Goal: Task Accomplishment & Management: Manage account settings

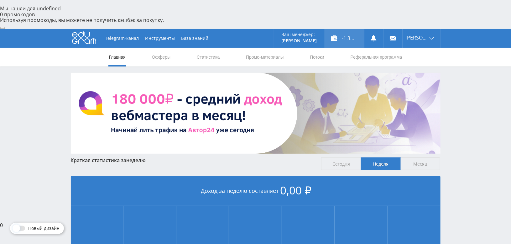
click at [352, 29] on div "-1 360,00 ₽" at bounding box center [344, 38] width 39 height 19
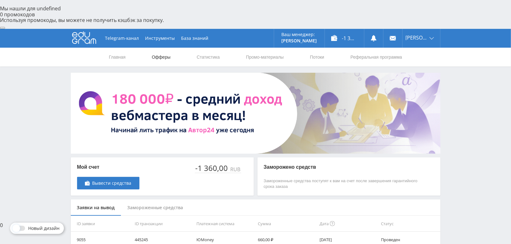
click at [167, 48] on link "Офферы" at bounding box center [161, 57] width 20 height 19
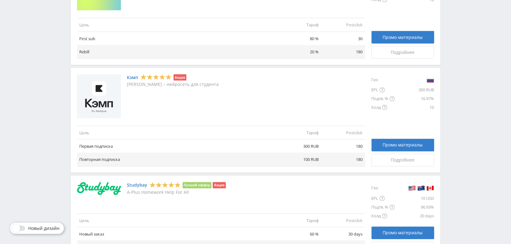
scroll to position [318, 0]
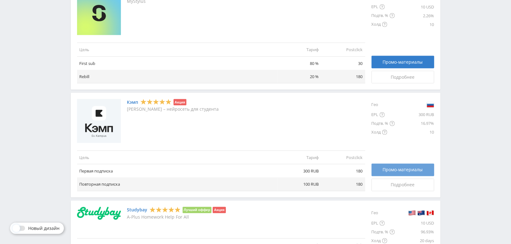
click at [400, 167] on span "Промо-материалы" at bounding box center [403, 169] width 40 height 5
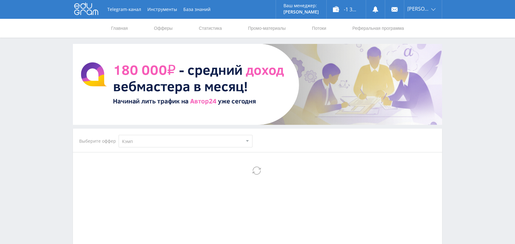
select select "340"
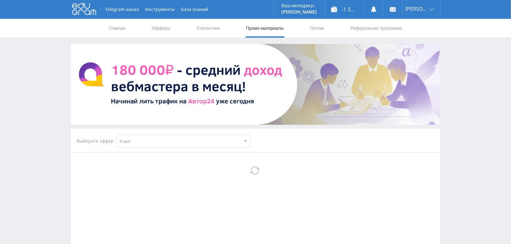
select select "340"
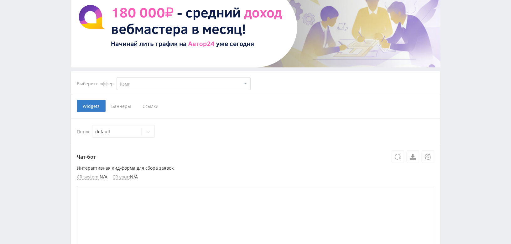
scroll to position [63, 0]
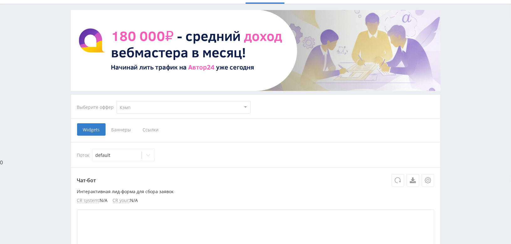
click at [150, 123] on span "Ссылки" at bounding box center [151, 129] width 28 height 13
click at [0, 0] on input "Ссылки" at bounding box center [0, 0] width 0 height 0
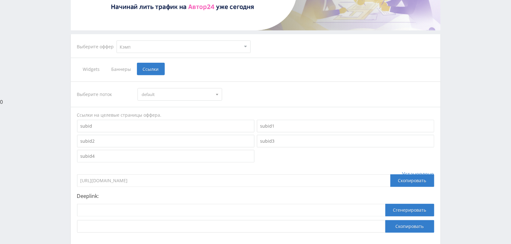
scroll to position [125, 0]
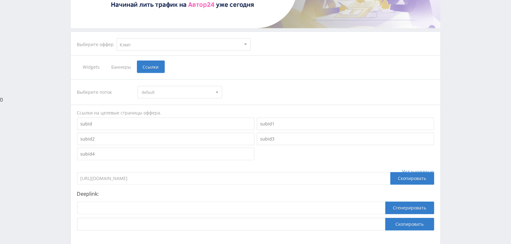
drag, startPoint x: 400, startPoint y: 150, endPoint x: 290, endPoint y: 63, distance: 140.0
click at [400, 172] on div "Скопировать" at bounding box center [412, 178] width 44 height 13
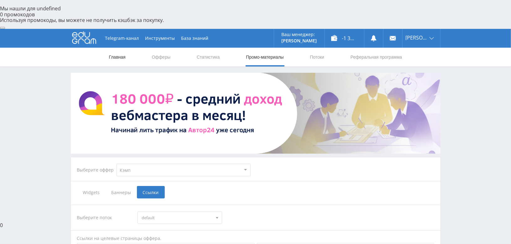
click at [122, 48] on link "Главная" at bounding box center [117, 57] width 18 height 19
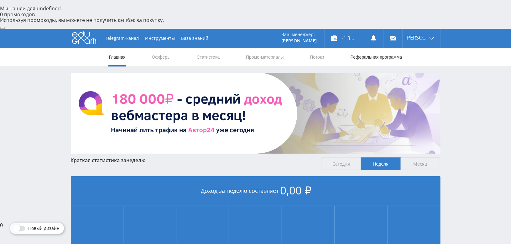
click at [355, 48] on link "Реферальная программа" at bounding box center [376, 57] width 53 height 19
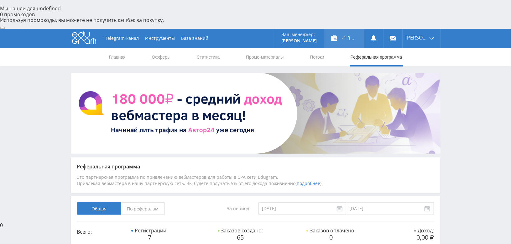
click at [339, 29] on div "-1 360,00 ₽" at bounding box center [344, 38] width 39 height 19
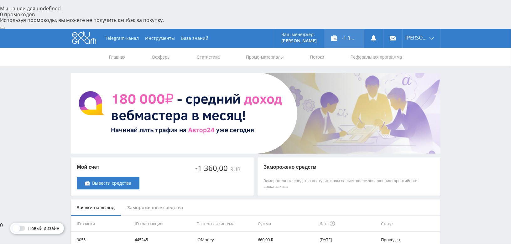
click at [346, 29] on div "-1 360,00 ₽" at bounding box center [344, 38] width 39 height 19
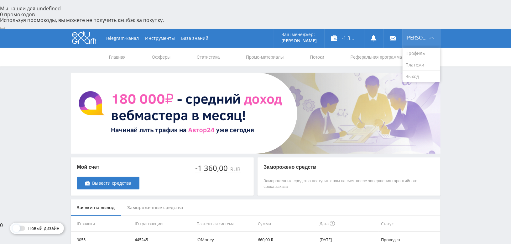
click at [413, 35] on span "[PERSON_NAME]" at bounding box center [417, 37] width 22 height 5
click at [387, 29] on link at bounding box center [392, 38] width 19 height 19
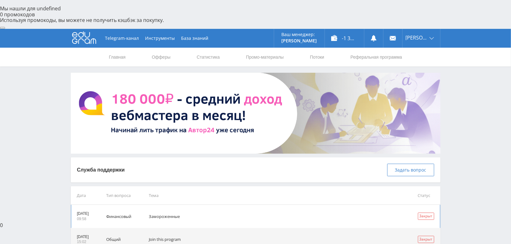
click at [182, 204] on td "Замороженные" at bounding box center [274, 215] width 269 height 23
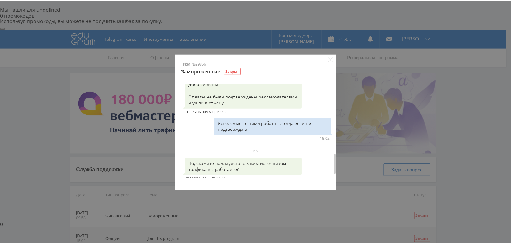
scroll to position [337, 0]
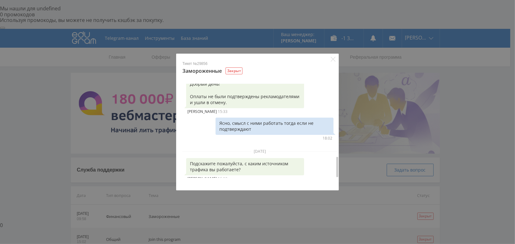
click at [467, 101] on div "Тикет №29856 Замороженные Закрыт [DATE] Здравствуйте, почему где замороженные д…" at bounding box center [257, 122] width 515 height 244
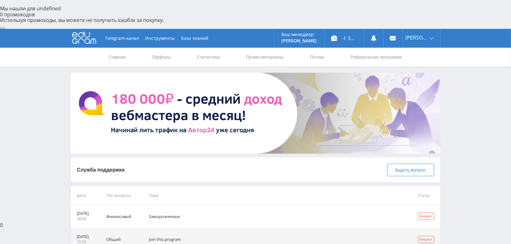
click at [257, 77] on img at bounding box center [256, 113] width 370 height 81
click at [360, 77] on img at bounding box center [256, 113] width 370 height 81
click at [211, 102] on img at bounding box center [256, 113] width 370 height 81
